Goal: Task Accomplishment & Management: Complete application form

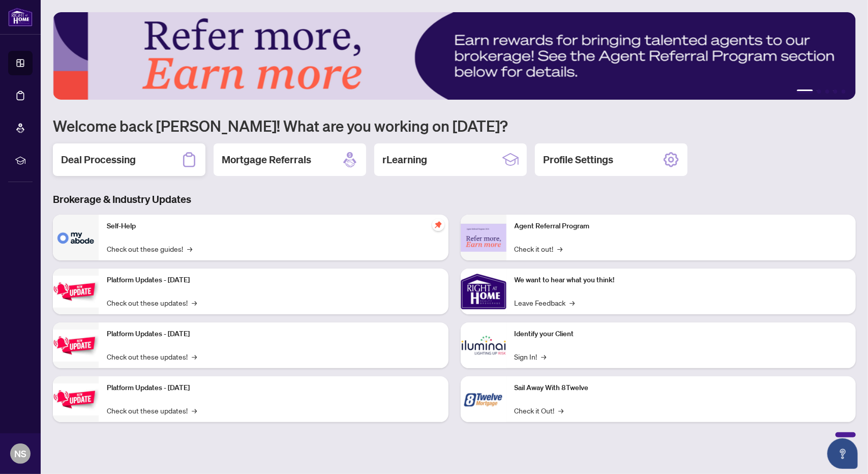
click at [120, 162] on h2 "Deal Processing" at bounding box center [98, 160] width 75 height 14
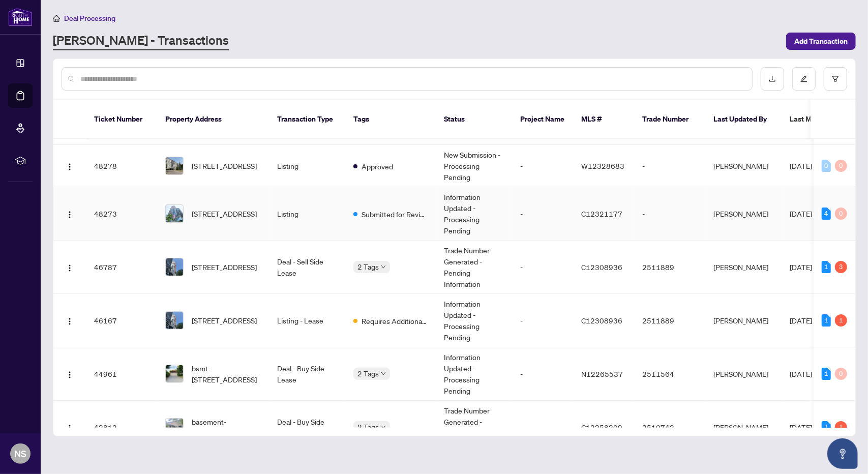
scroll to position [51, 0]
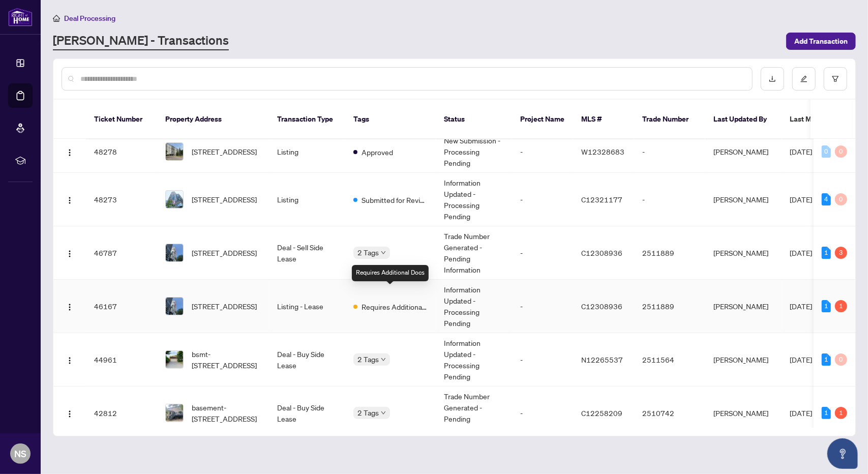
click at [386, 301] on span "Requires Additional Docs" at bounding box center [394, 306] width 66 height 11
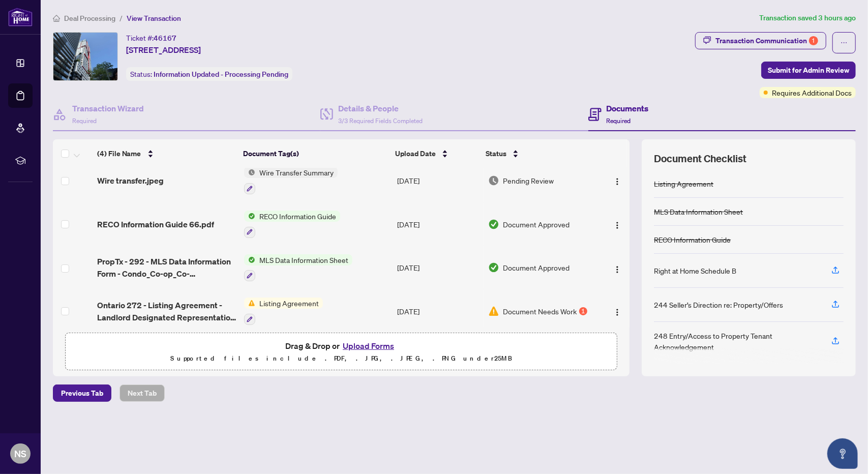
scroll to position [16, 0]
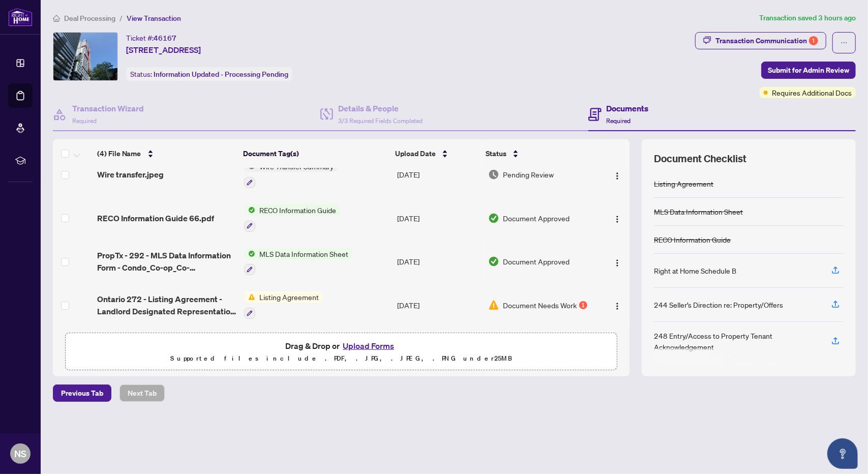
click at [361, 346] on button "Upload Forms" at bounding box center [368, 345] width 57 height 13
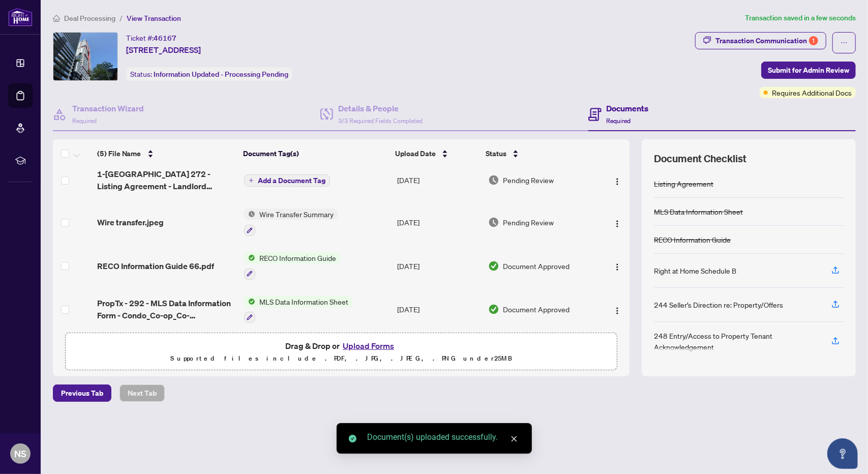
scroll to position [0, 0]
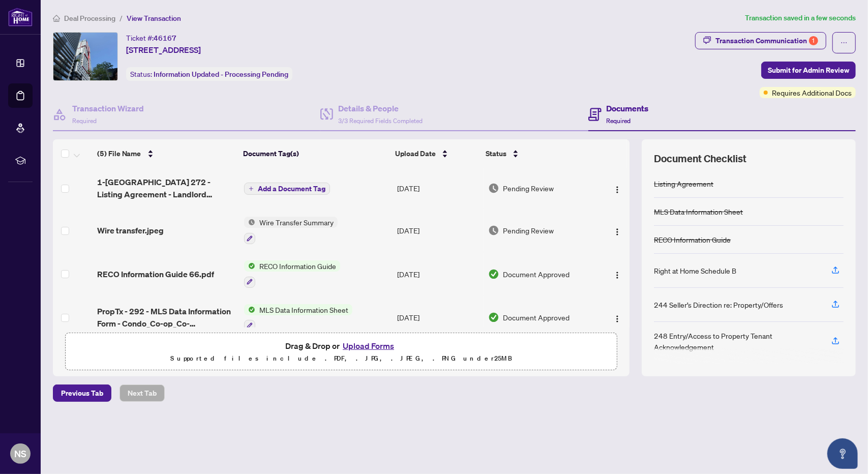
click at [295, 185] on span "Add a Document Tag" at bounding box center [292, 188] width 68 height 7
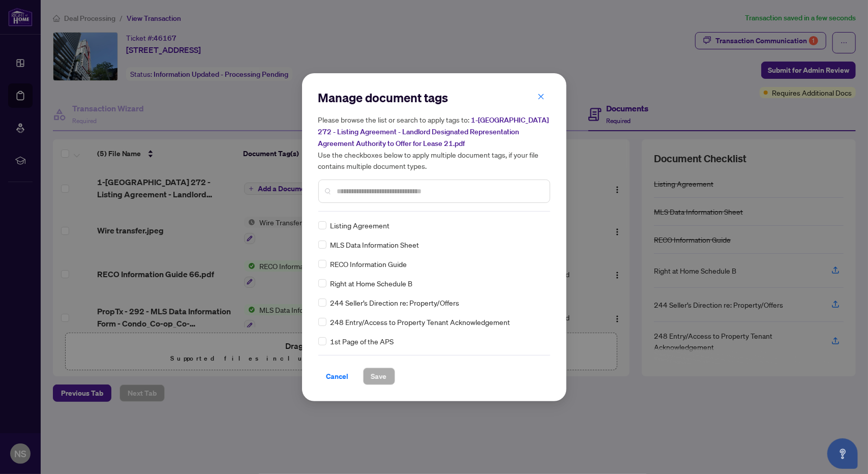
click at [350, 223] on span "Listing Agreement" at bounding box center [359, 225] width 59 height 11
click at [380, 376] on span "Save" at bounding box center [379, 376] width 16 height 16
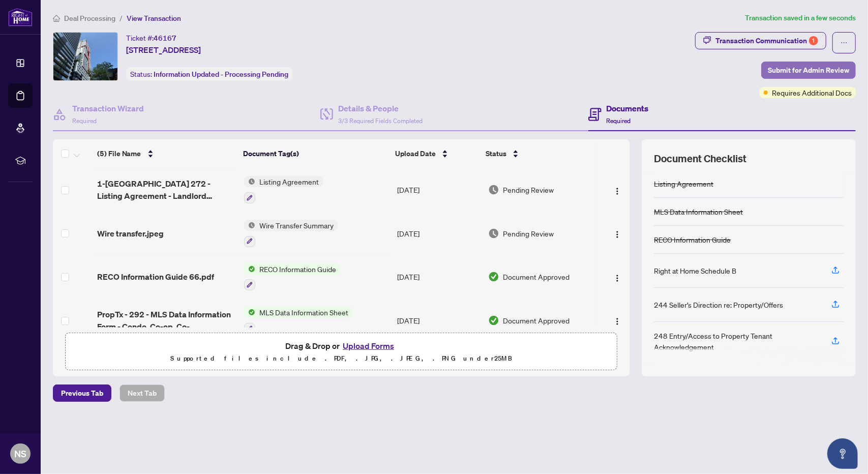
click at [785, 66] on span "Submit for Admin Review" at bounding box center [808, 70] width 81 height 16
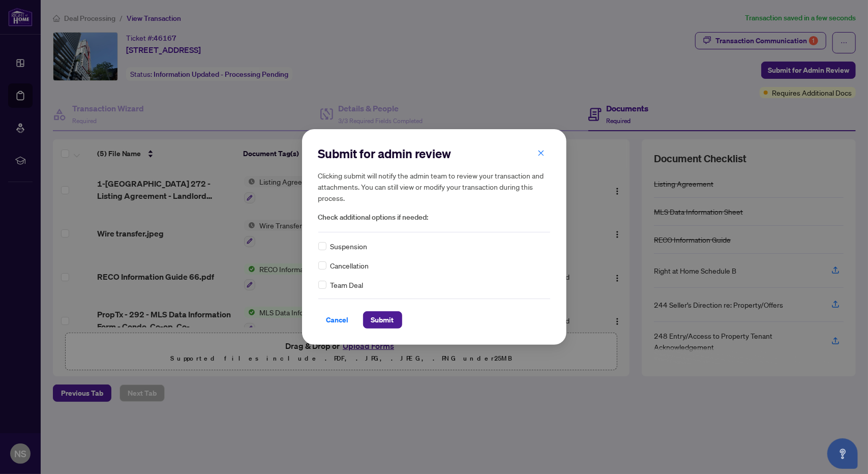
click at [377, 329] on div "Submit for admin review Clicking submit will notify the admin team to review yo…" at bounding box center [434, 236] width 264 height 215
click at [377, 322] on span "Submit" at bounding box center [382, 320] width 23 height 16
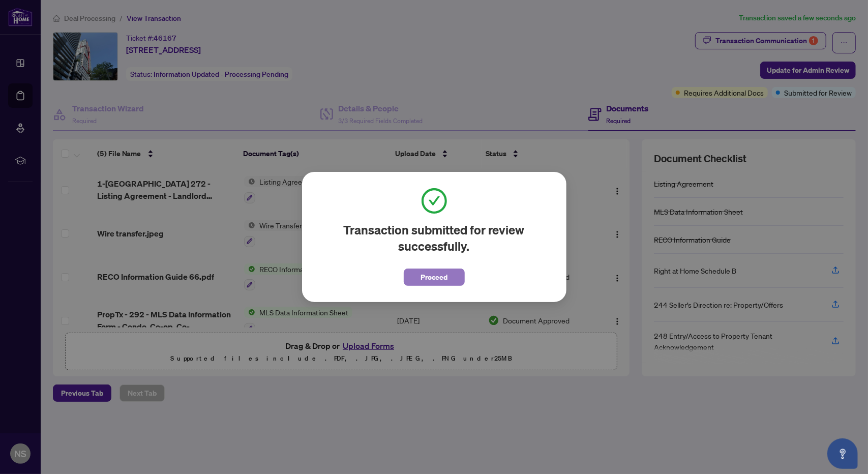
click at [427, 282] on span "Proceed" at bounding box center [433, 277] width 27 height 16
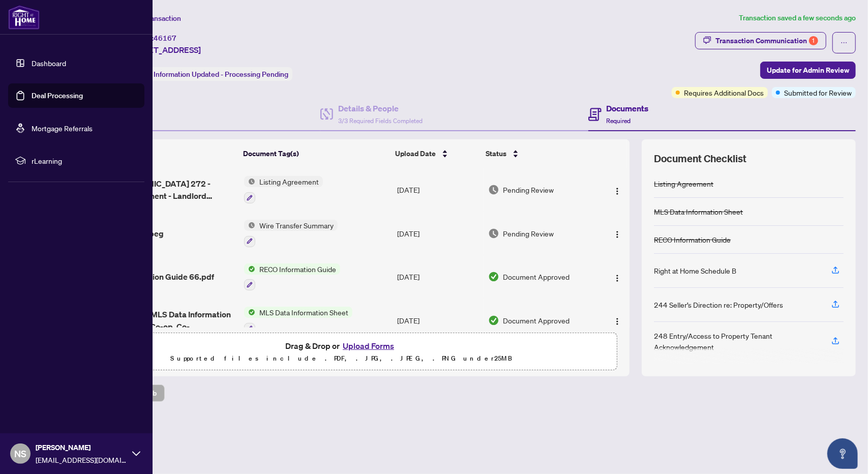
click at [45, 64] on link "Dashboard" at bounding box center [49, 62] width 35 height 9
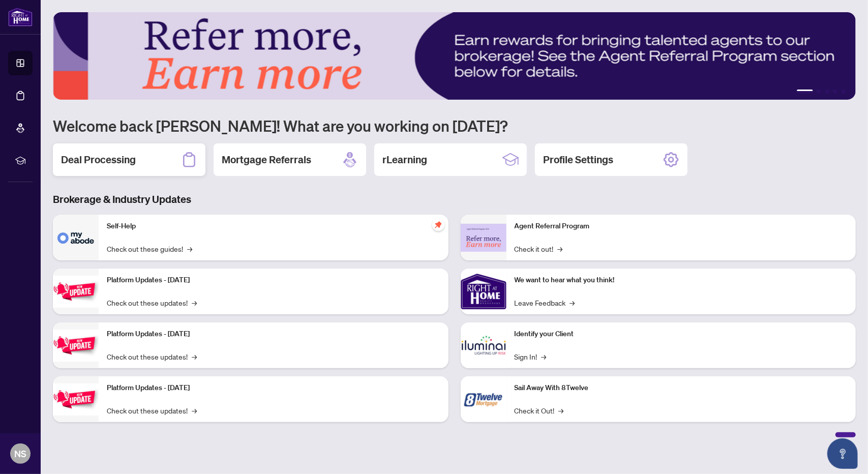
click at [96, 159] on h2 "Deal Processing" at bounding box center [98, 160] width 75 height 14
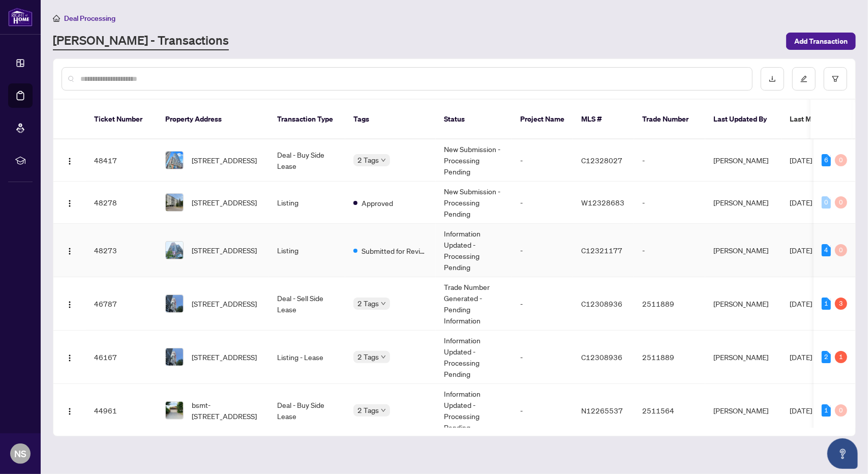
scroll to position [51, 0]
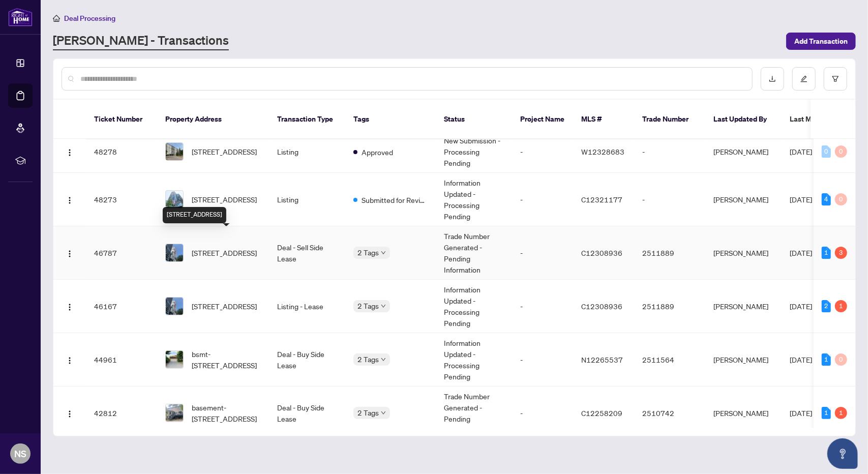
click at [221, 247] on span "[STREET_ADDRESS]" at bounding box center [224, 252] width 65 height 11
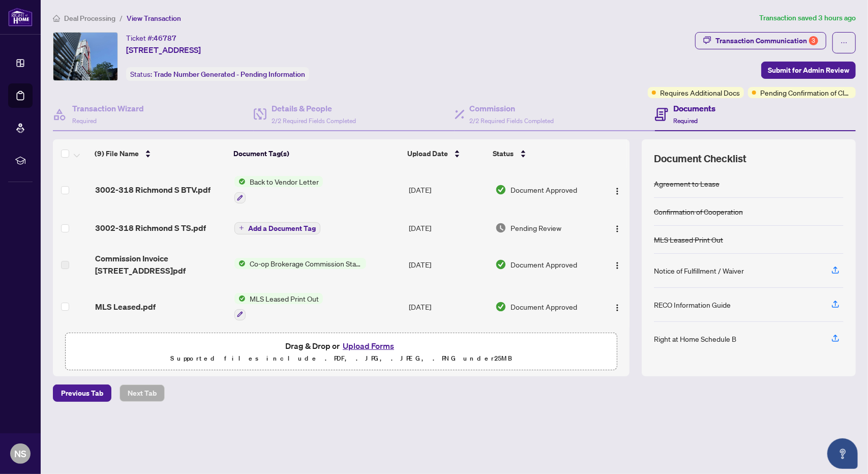
click at [245, 222] on button "Add a Document Tag" at bounding box center [277, 228] width 86 height 12
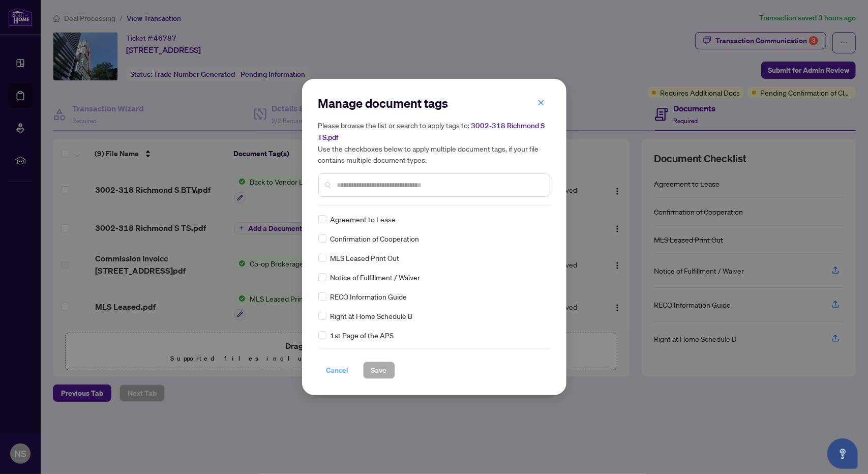
click at [331, 370] on span "Cancel" at bounding box center [337, 370] width 22 height 16
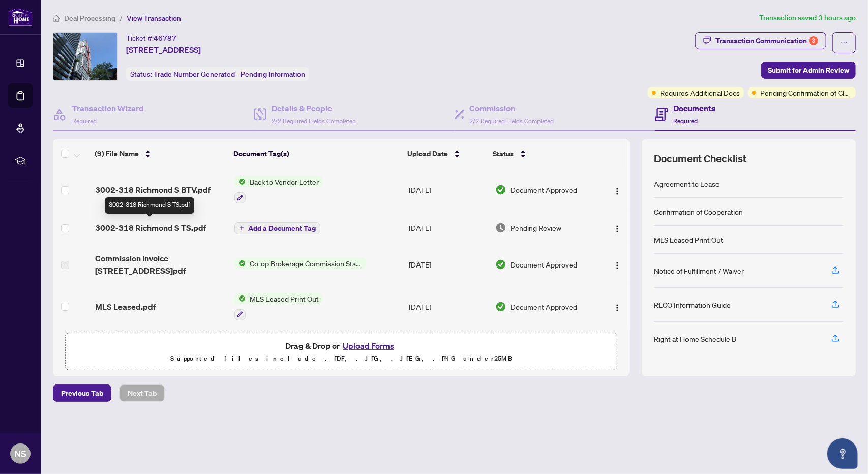
click at [157, 227] on span "3002-318 Richmond S TS.pdf" at bounding box center [150, 228] width 111 height 12
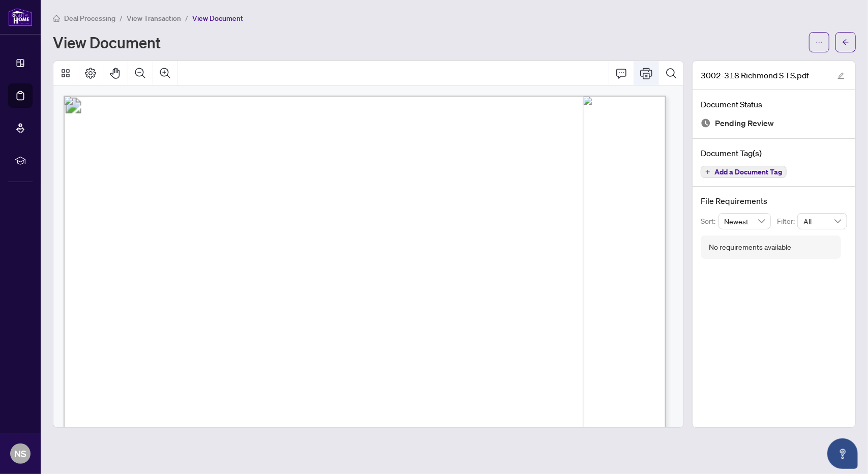
click at [645, 70] on icon "Print" at bounding box center [646, 73] width 12 height 12
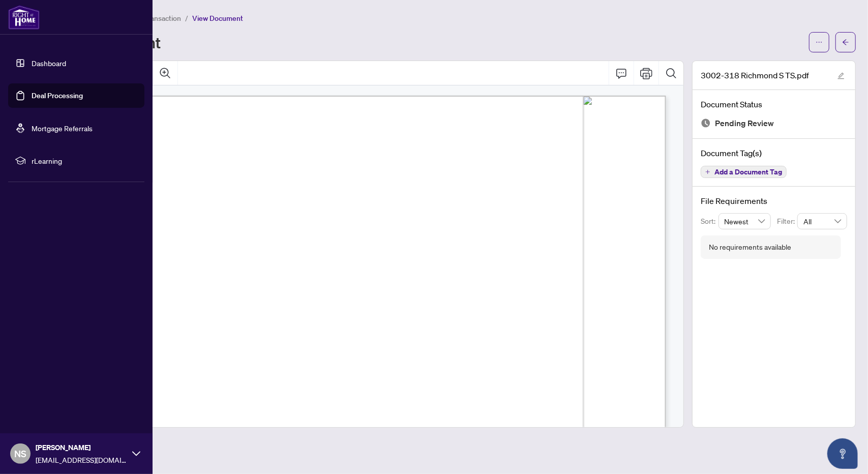
click at [47, 65] on link "Dashboard" at bounding box center [49, 62] width 35 height 9
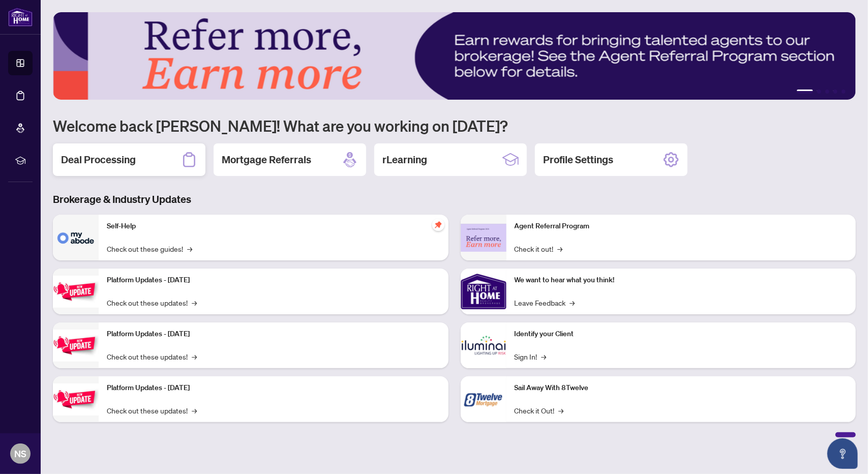
click at [130, 153] on h2 "Deal Processing" at bounding box center [98, 160] width 75 height 14
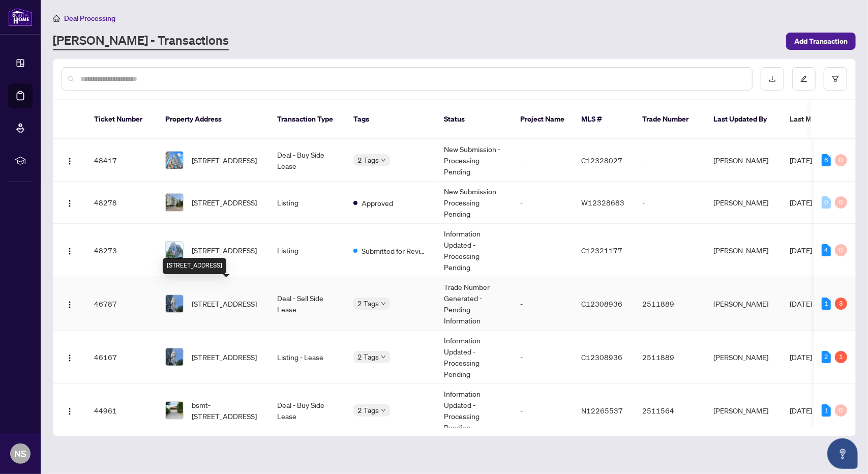
click at [241, 298] on span "[STREET_ADDRESS]" at bounding box center [224, 303] width 65 height 11
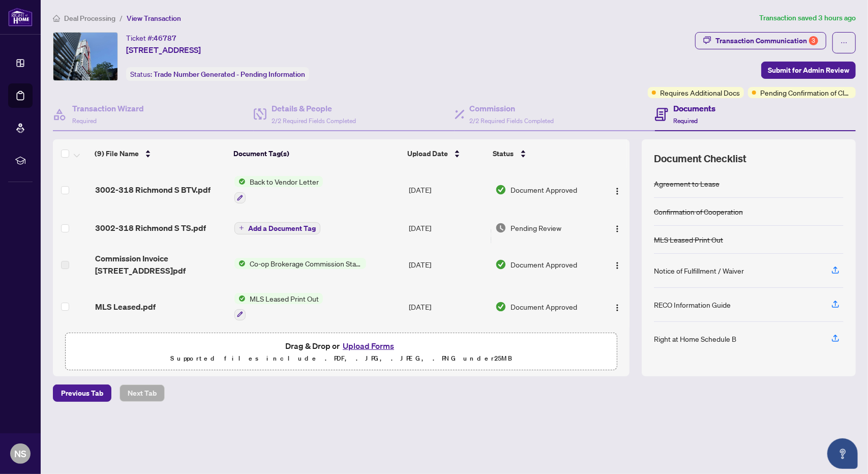
click at [380, 345] on button "Upload Forms" at bounding box center [368, 345] width 57 height 13
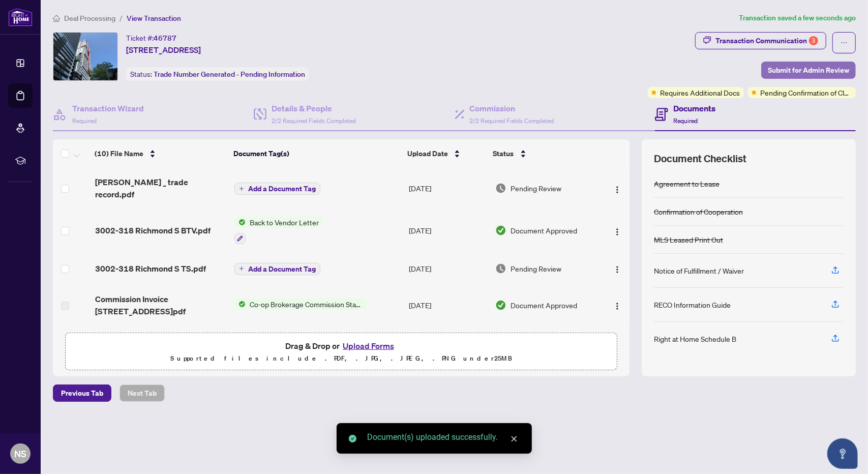
click at [793, 69] on span "Submit for Admin Review" at bounding box center [808, 70] width 81 height 16
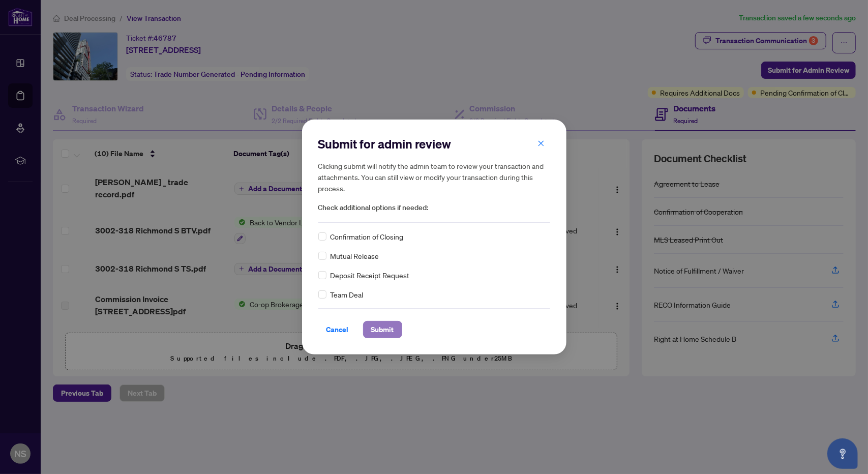
click at [390, 332] on span "Submit" at bounding box center [382, 329] width 23 height 16
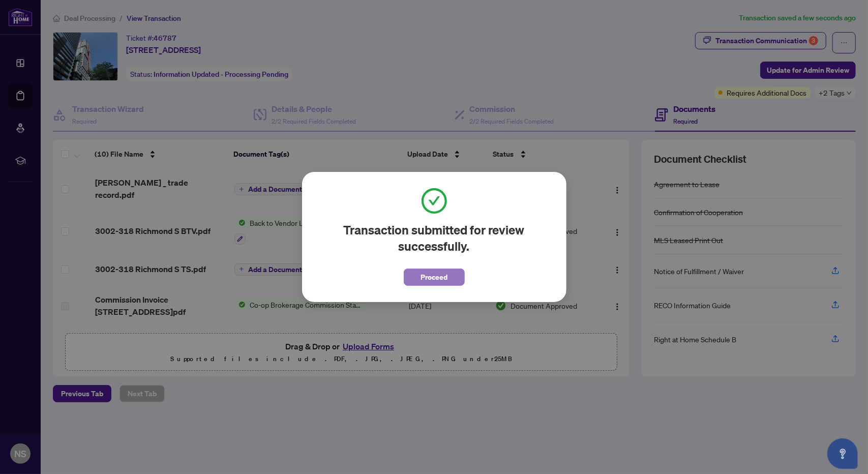
click at [445, 279] on span "Proceed" at bounding box center [433, 277] width 27 height 16
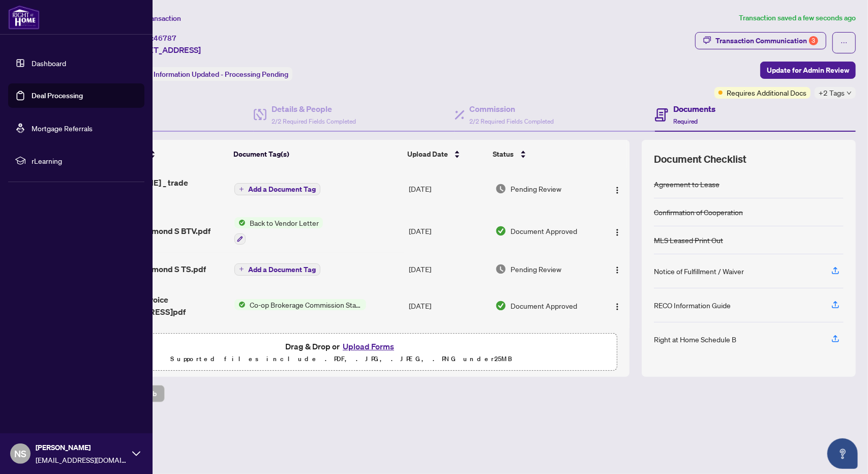
click at [35, 63] on link "Dashboard" at bounding box center [49, 62] width 35 height 9
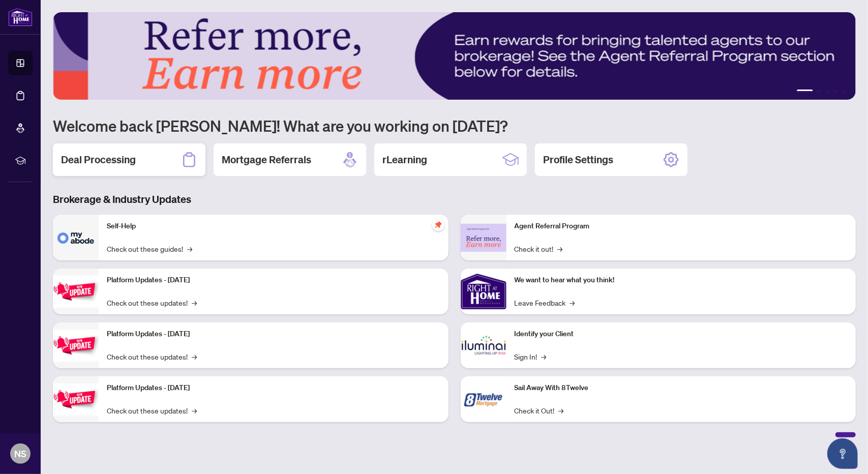
click at [95, 164] on h2 "Deal Processing" at bounding box center [98, 160] width 75 height 14
